Goal: Information Seeking & Learning: Learn about a topic

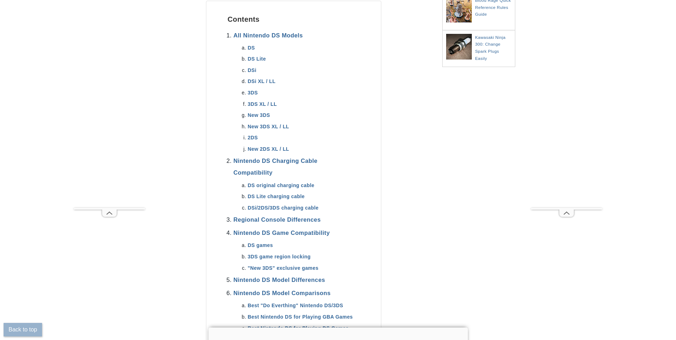
scroll to position [321, 0]
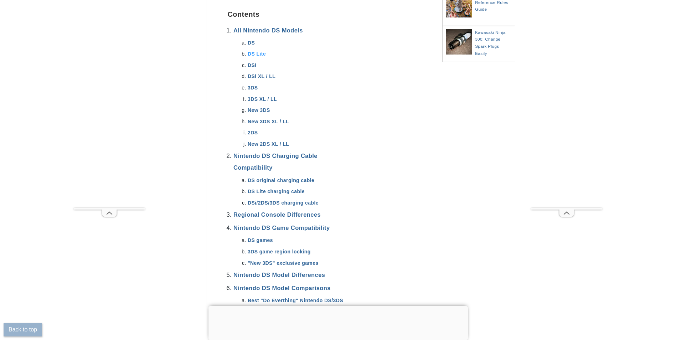
click at [260, 56] on link "DS Lite" at bounding box center [257, 54] width 18 height 6
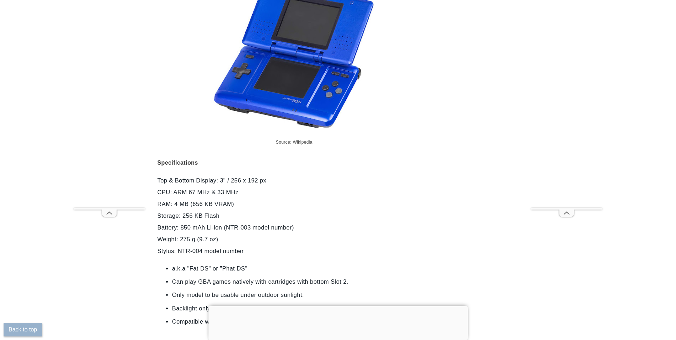
scroll to position [1860, 0]
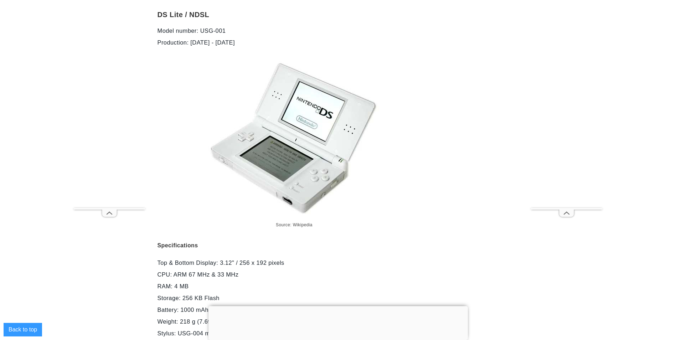
click at [36, 330] on button "Back to top" at bounding box center [23, 330] width 38 height 14
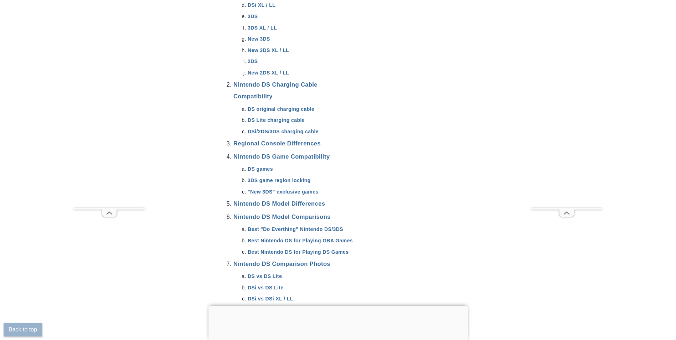
scroll to position [427, 0]
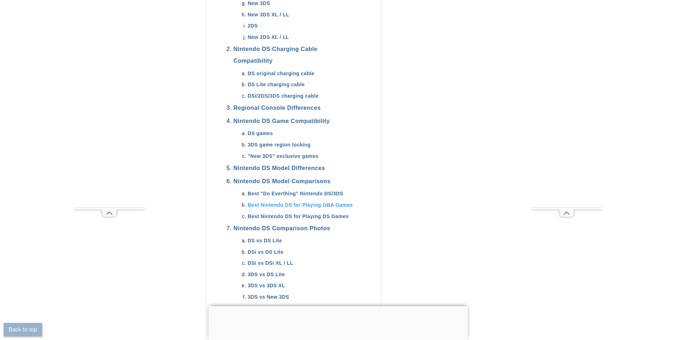
click at [269, 202] on link "Best Nintendo DS for Playing GBA Games" at bounding box center [300, 205] width 105 height 6
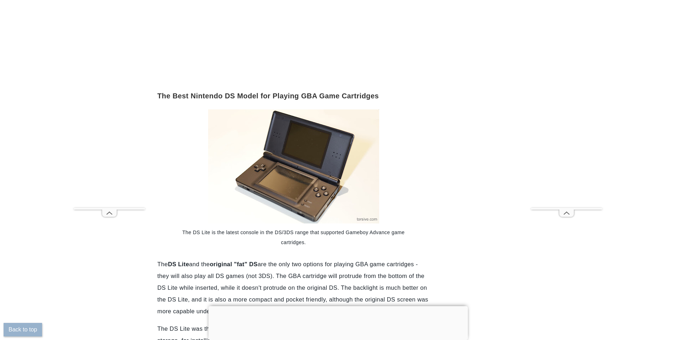
scroll to position [8265, 0]
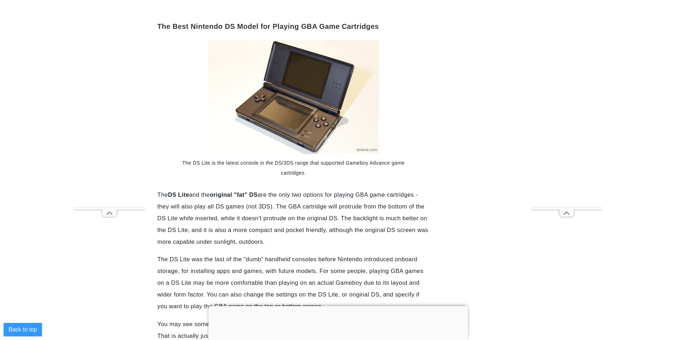
click at [31, 325] on button "Back to top" at bounding box center [23, 330] width 38 height 14
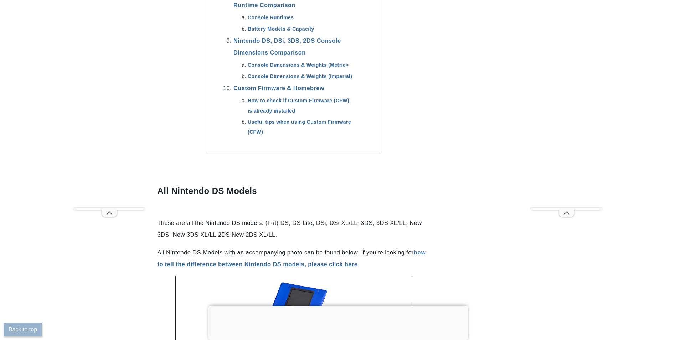
scroll to position [784, 0]
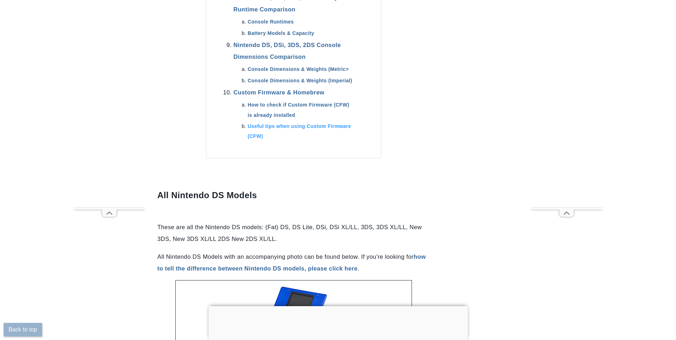
click at [261, 128] on link "Useful tips when using Custom Firmware (CFW)" at bounding box center [299, 131] width 103 height 16
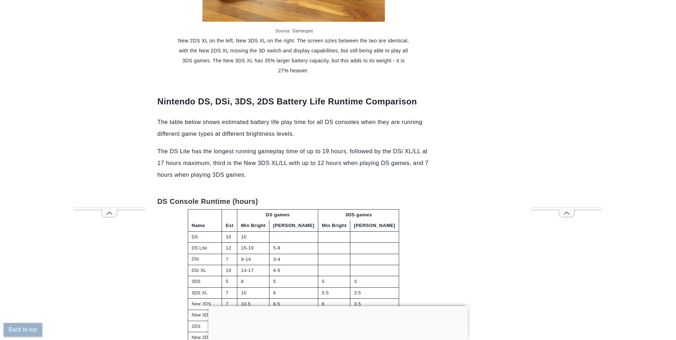
scroll to position [10968, 0]
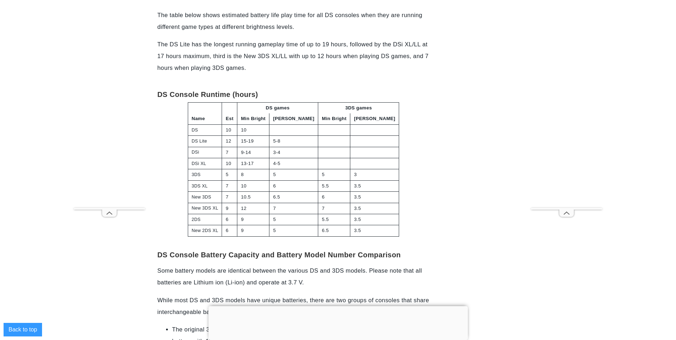
click at [34, 326] on button "Back to top" at bounding box center [23, 330] width 38 height 14
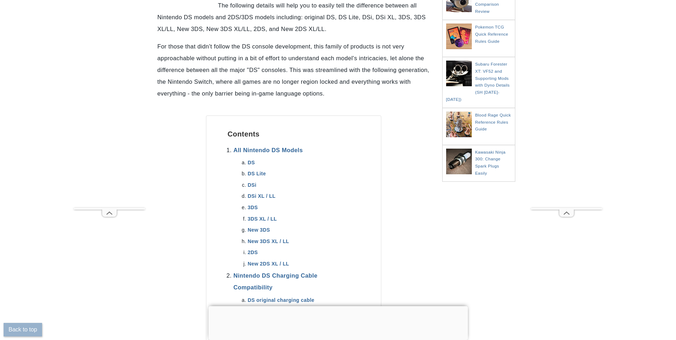
scroll to position [214, 0]
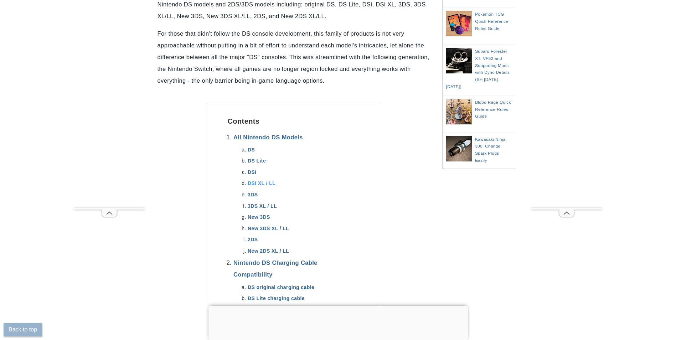
click at [266, 182] on link "DSi XL / LL" at bounding box center [262, 183] width 28 height 6
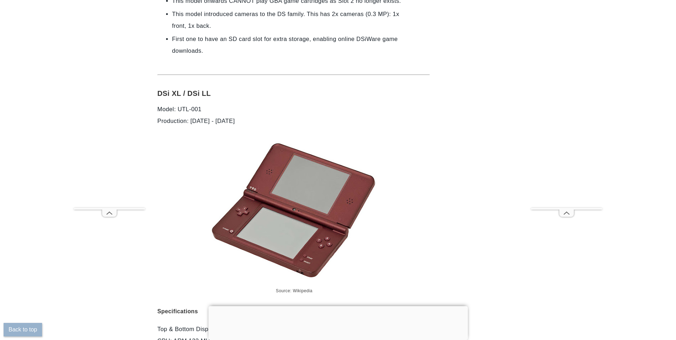
scroll to position [2688, 0]
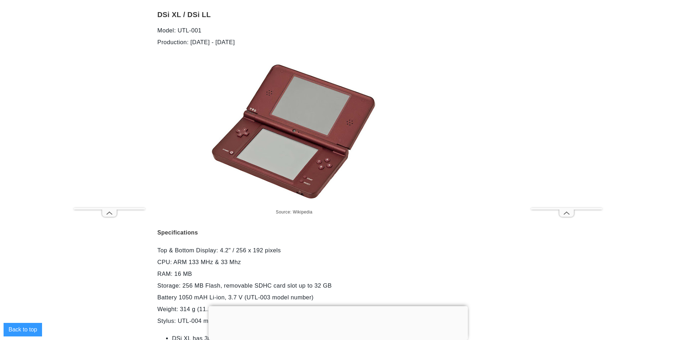
click at [38, 330] on button "Back to top" at bounding box center [23, 330] width 38 height 14
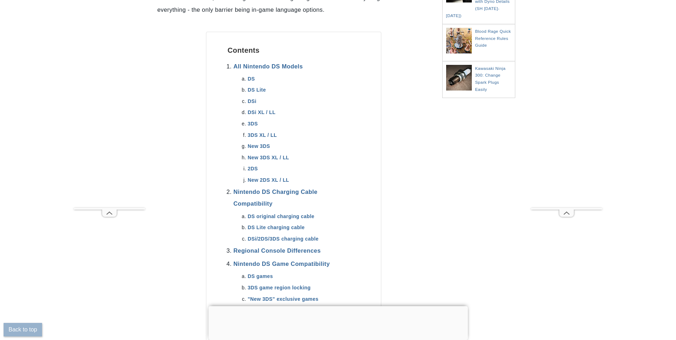
scroll to position [285, 0]
click at [257, 170] on link "2DS" at bounding box center [253, 168] width 10 height 6
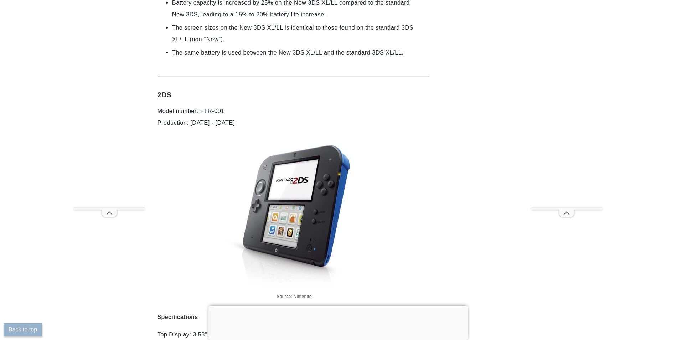
scroll to position [4720, 0]
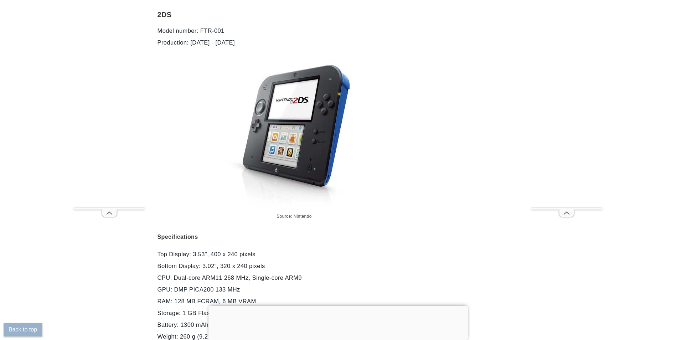
click at [280, 162] on img at bounding box center [293, 133] width 142 height 147
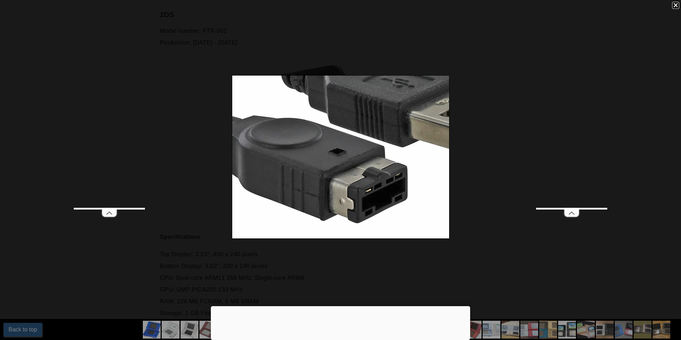
click at [225, 210] on div at bounding box center [340, 157] width 681 height 314
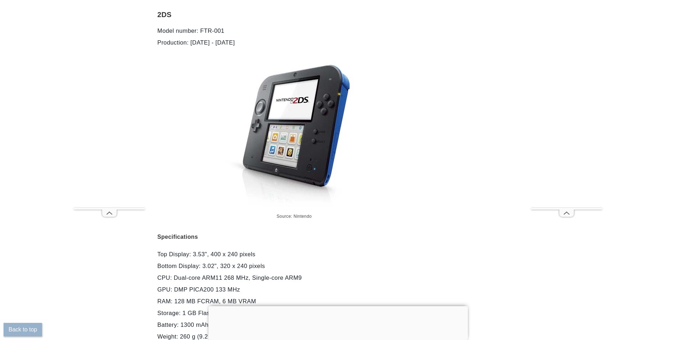
click at [281, 88] on img at bounding box center [293, 133] width 142 height 147
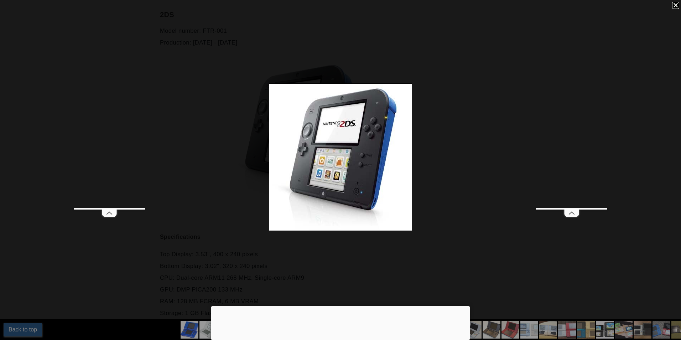
click at [596, 141] on div at bounding box center [571, 112] width 71 height 191
click at [493, 169] on div at bounding box center [340, 157] width 681 height 314
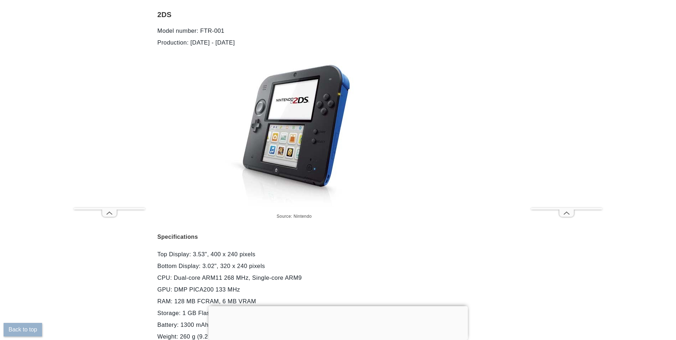
click at [305, 148] on img at bounding box center [293, 133] width 142 height 147
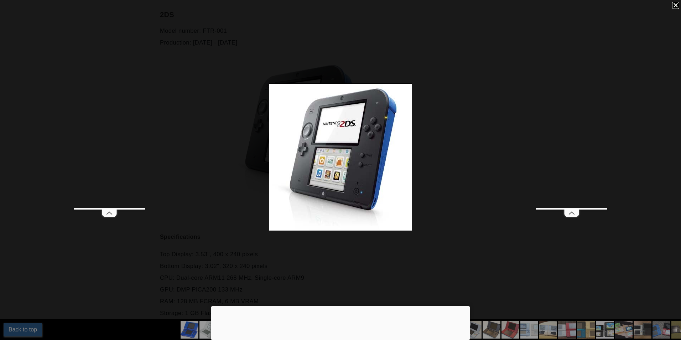
click at [454, 165] on div at bounding box center [340, 157] width 681 height 314
